Goal: Task Accomplishment & Management: Manage account settings

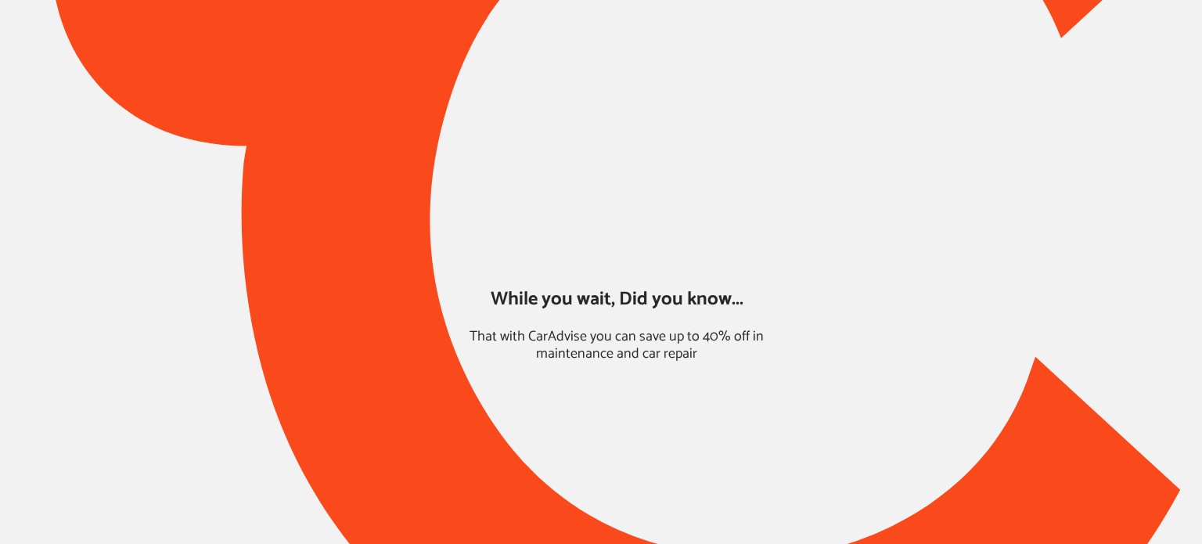
type input "*****"
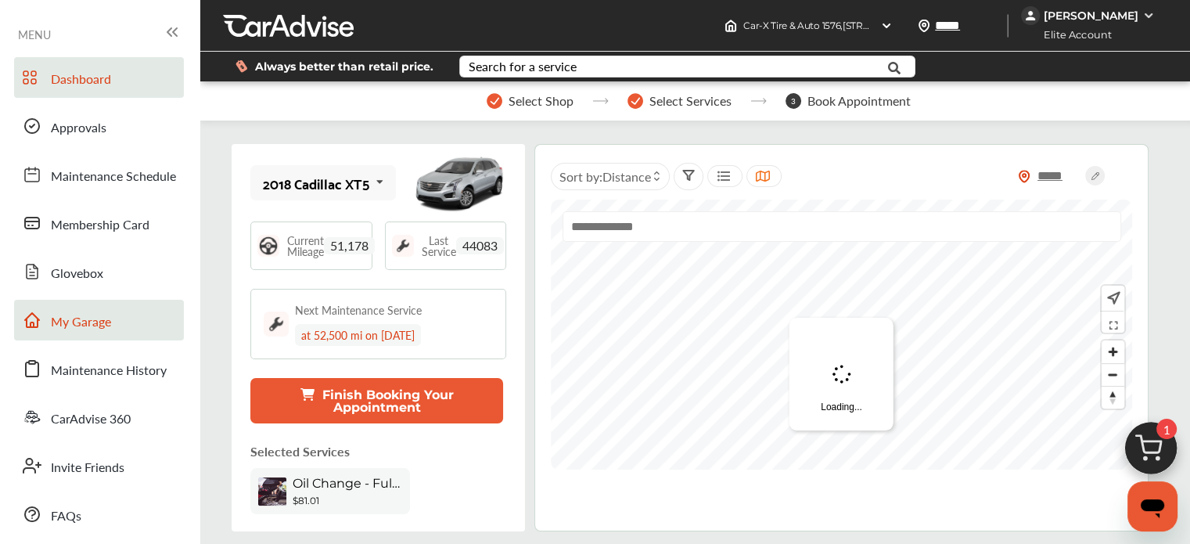
click at [59, 325] on span "My Garage" at bounding box center [81, 322] width 60 height 20
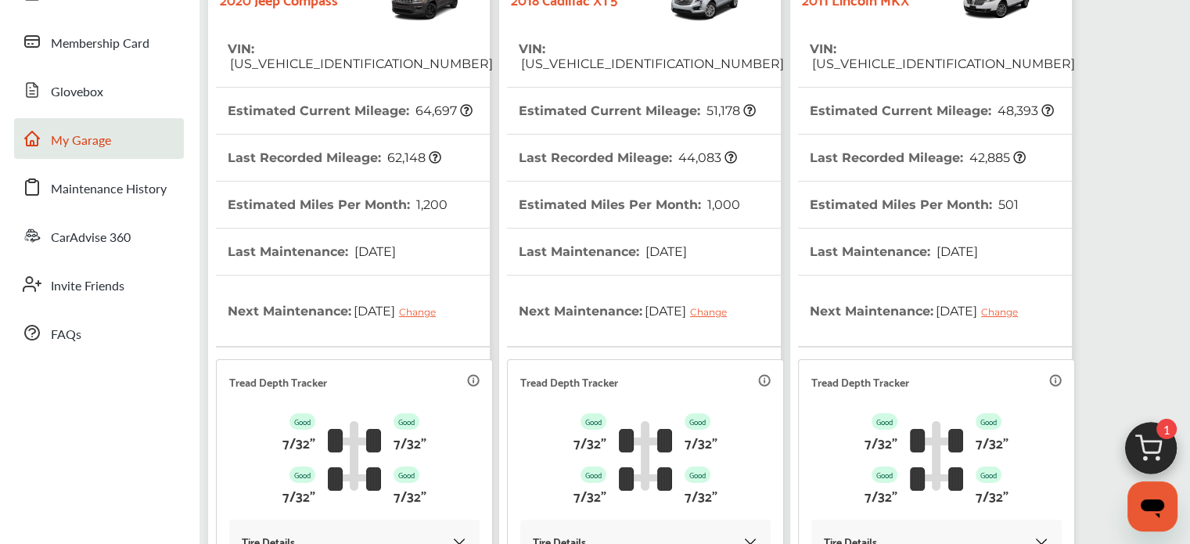
scroll to position [390, 0]
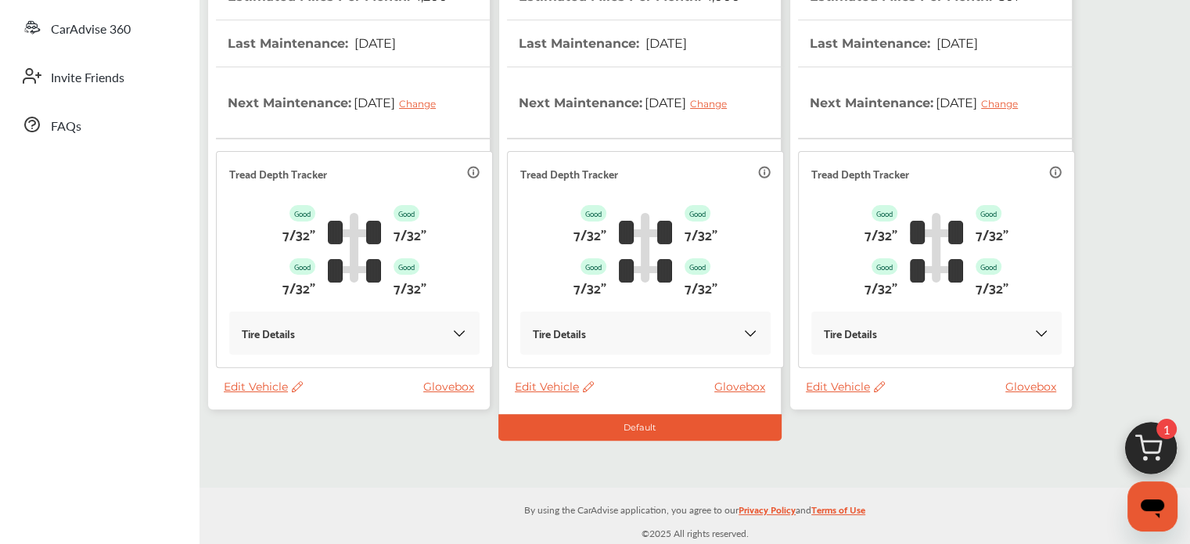
click at [277, 393] on span "Edit Vehicle" at bounding box center [263, 386] width 79 height 14
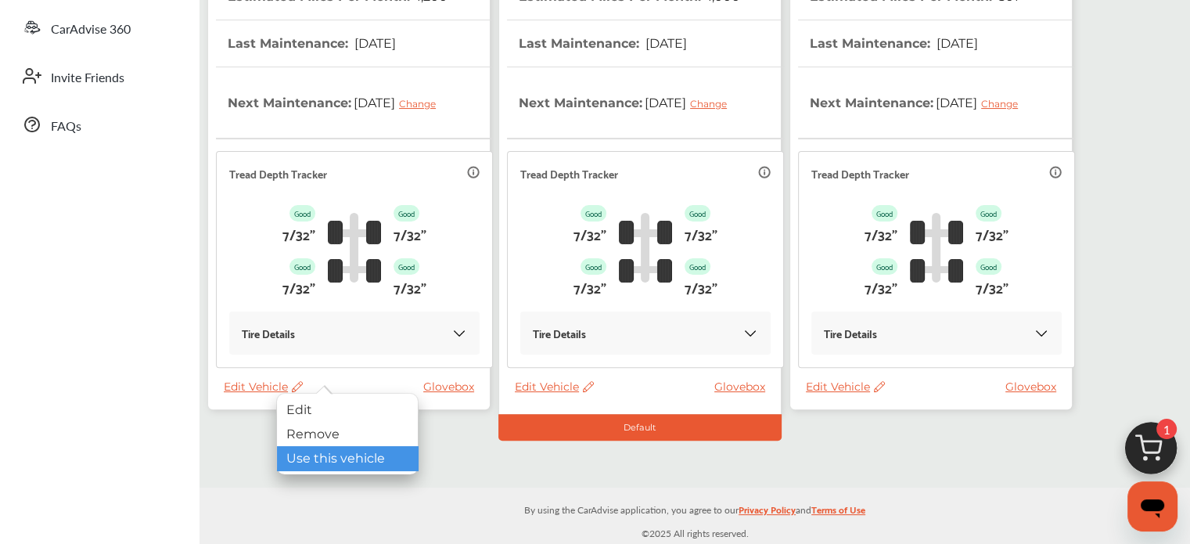
click at [303, 455] on div "Use this vehicle" at bounding box center [347, 458] width 141 height 24
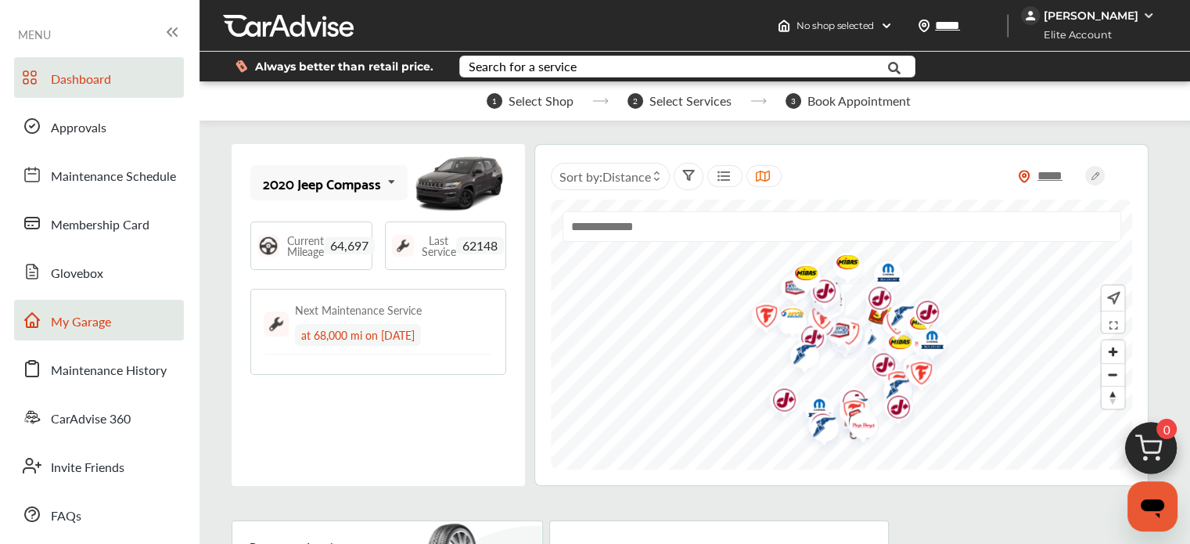
click at [99, 308] on link "My Garage" at bounding box center [99, 320] width 170 height 41
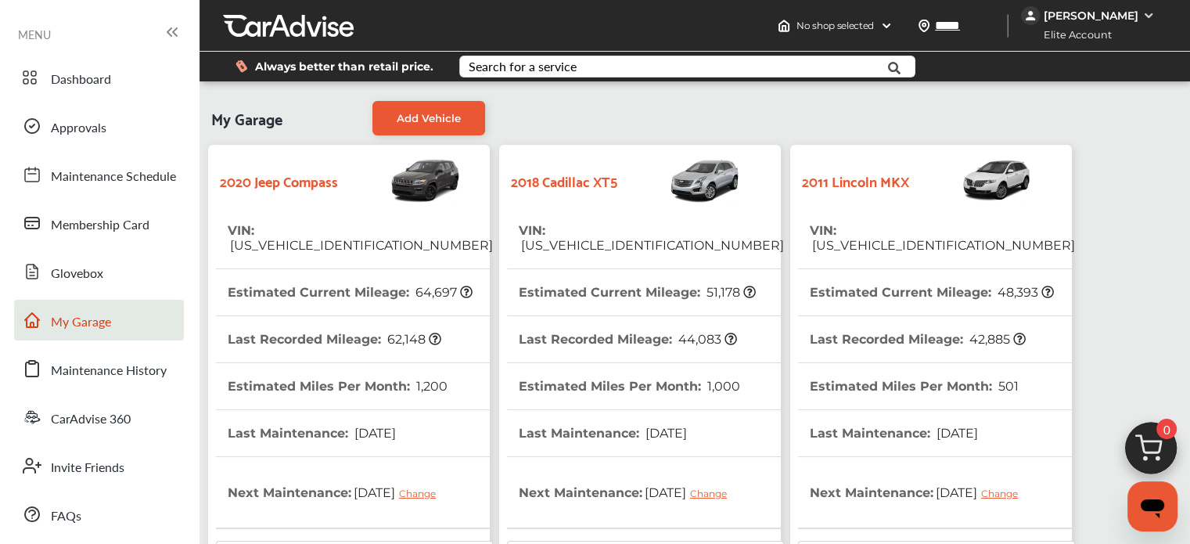
click at [286, 207] on th "VIN : [US_VEHICLE_IDENTIFICATION_NUMBER]" at bounding box center [360, 237] width 265 height 61
click at [66, 309] on link "My Garage" at bounding box center [99, 320] width 170 height 41
drag, startPoint x: 66, startPoint y: 309, endPoint x: 329, endPoint y: 203, distance: 283.3
click at [329, 203] on div "2020 Jeep Compass" at bounding box center [349, 180] width 266 height 55
click at [432, 179] on img at bounding box center [400, 180] width 124 height 55
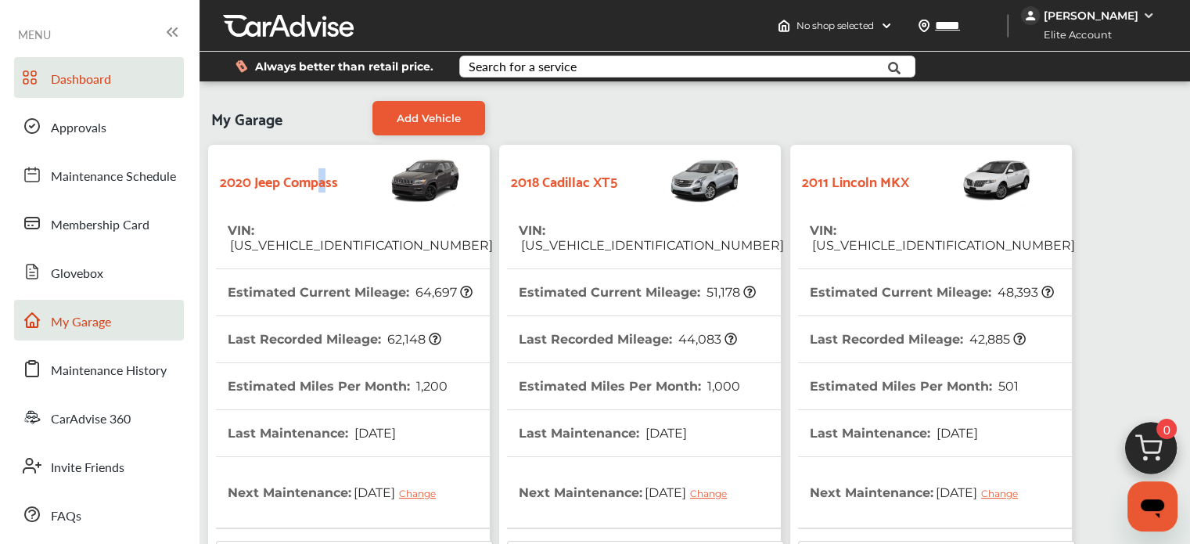
click at [108, 71] on span "Dashboard" at bounding box center [81, 80] width 60 height 20
